Goal: Contribute content: Add original content to the website for others to see

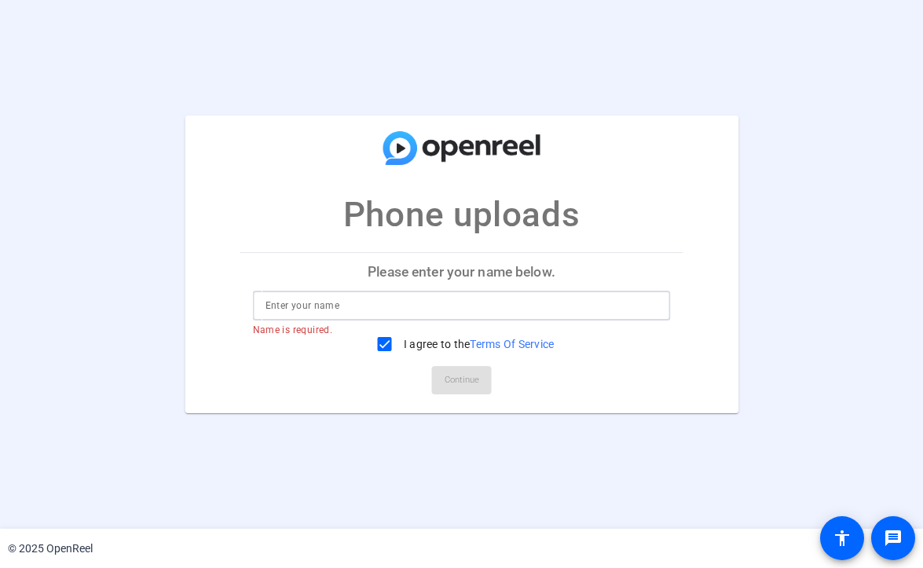
click at [379, 306] on input at bounding box center [462, 305] width 393 height 19
type input "sdfasd"
click at [467, 385] on span "Continue" at bounding box center [462, 380] width 35 height 24
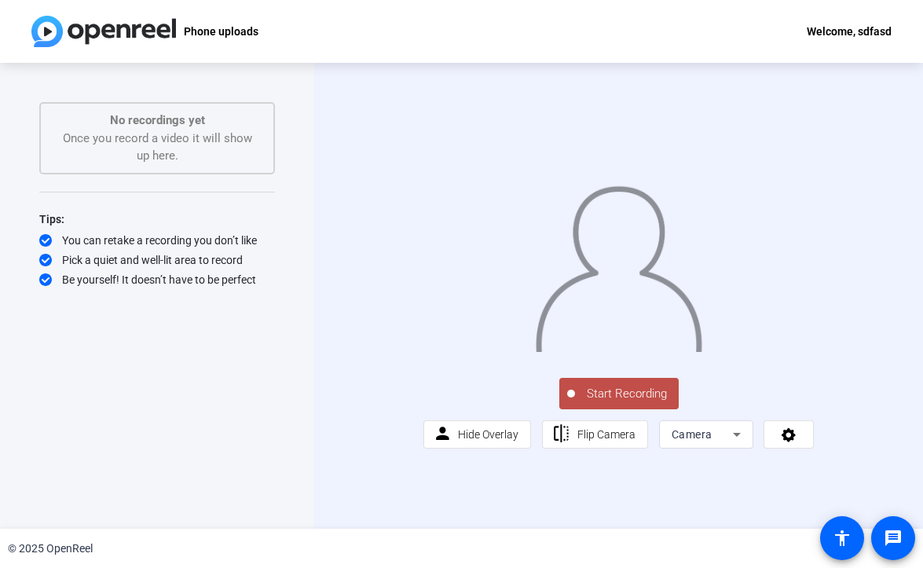
click at [609, 403] on span "Start Recording" at bounding box center [627, 394] width 104 height 18
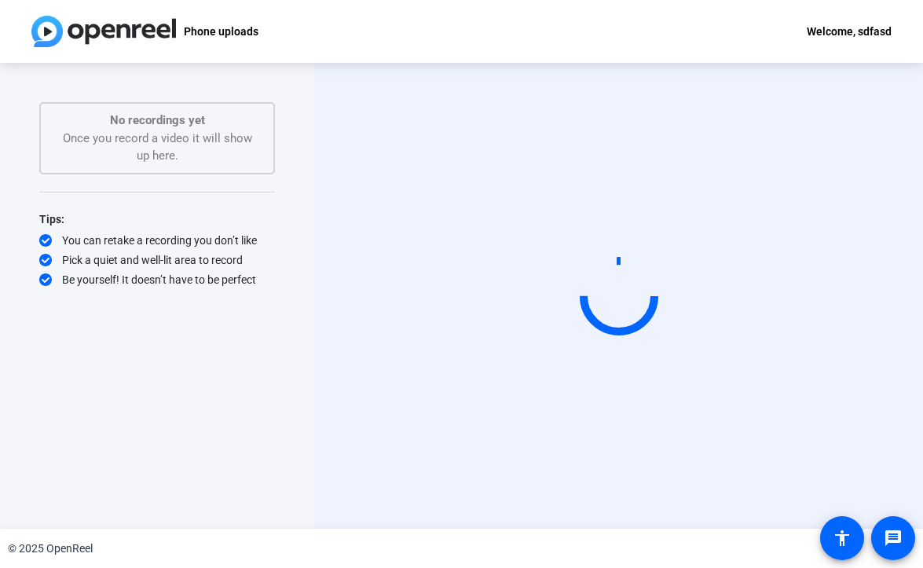
click at [609, 236] on video at bounding box center [619, 295] width 236 height 133
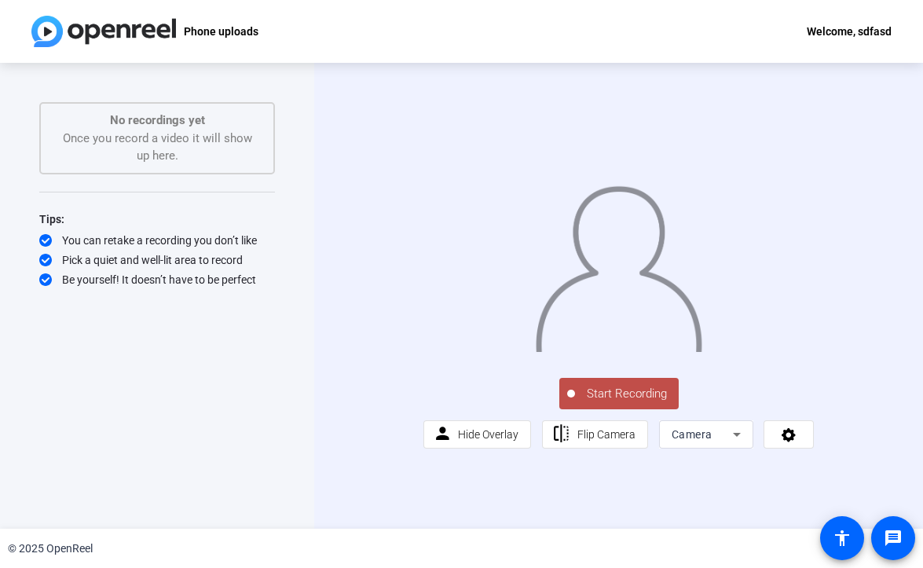
click at [581, 403] on span "Start Recording" at bounding box center [627, 394] width 104 height 18
click at [639, 409] on button "Start Recording" at bounding box center [618, 393] width 119 height 31
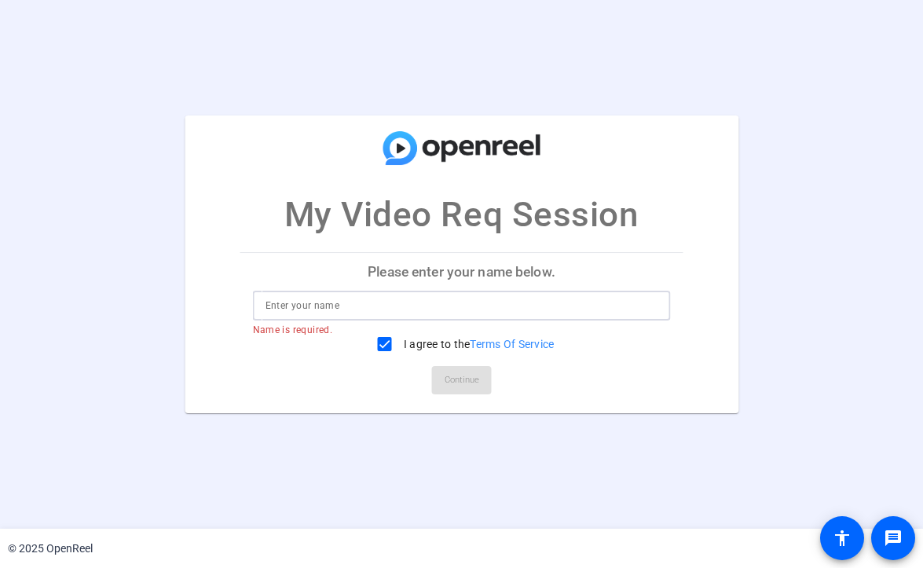
click at [340, 306] on input at bounding box center [462, 305] width 393 height 19
type input "asd"
click at [468, 386] on span "Continue" at bounding box center [462, 380] width 35 height 24
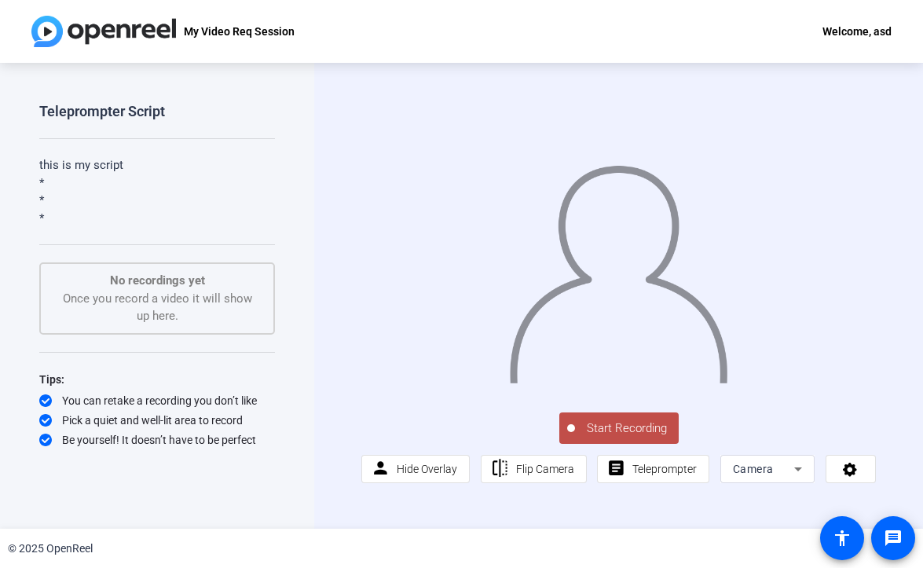
click at [621, 419] on button "Start Recording" at bounding box center [618, 427] width 119 height 31
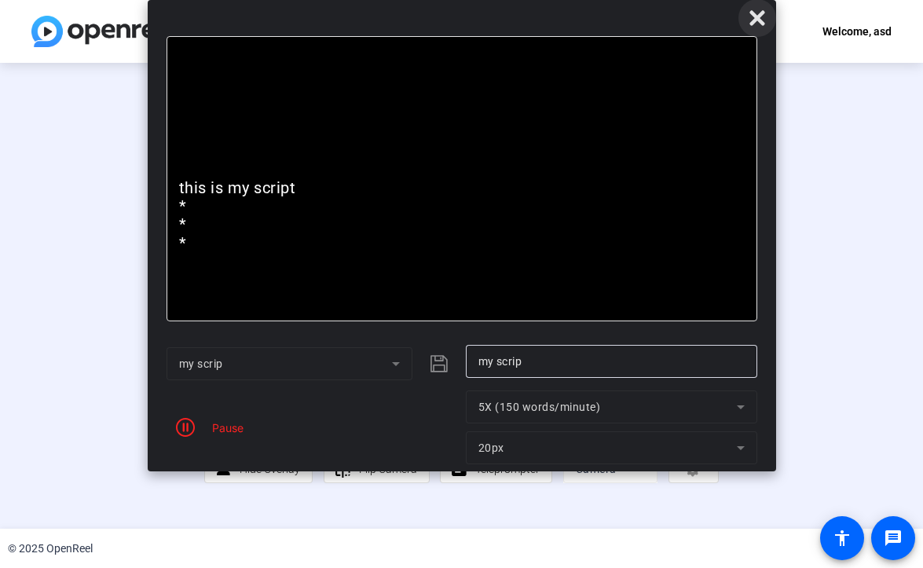
click at [761, 27] on icon at bounding box center [757, 18] width 19 height 19
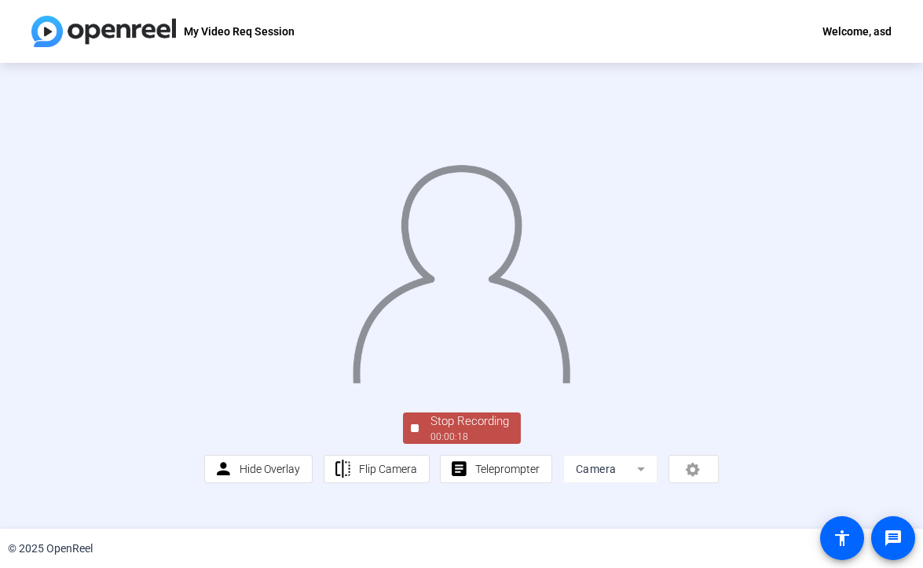
click at [478, 483] on div "Stop Recording 00:00:18 person Hide Overlay flip Flip Camera article Teleprompt…" at bounding box center [461, 446] width 514 height 74
click at [485, 444] on div "00:00:18" at bounding box center [469, 437] width 79 height 14
